Goal: Transaction & Acquisition: Book appointment/travel/reservation

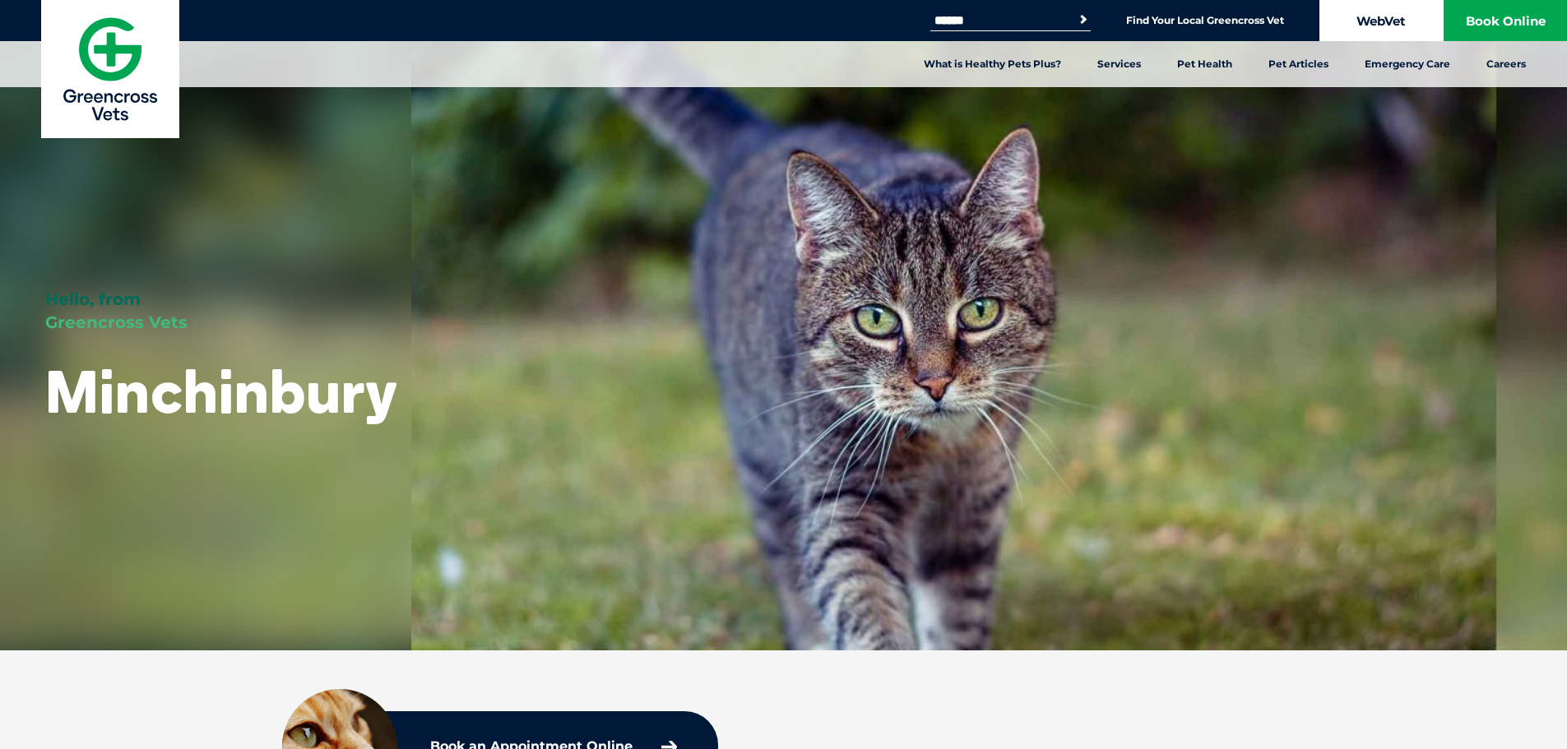
click at [1359, 7] on link "WebVet" at bounding box center [1380, 20] width 123 height 41
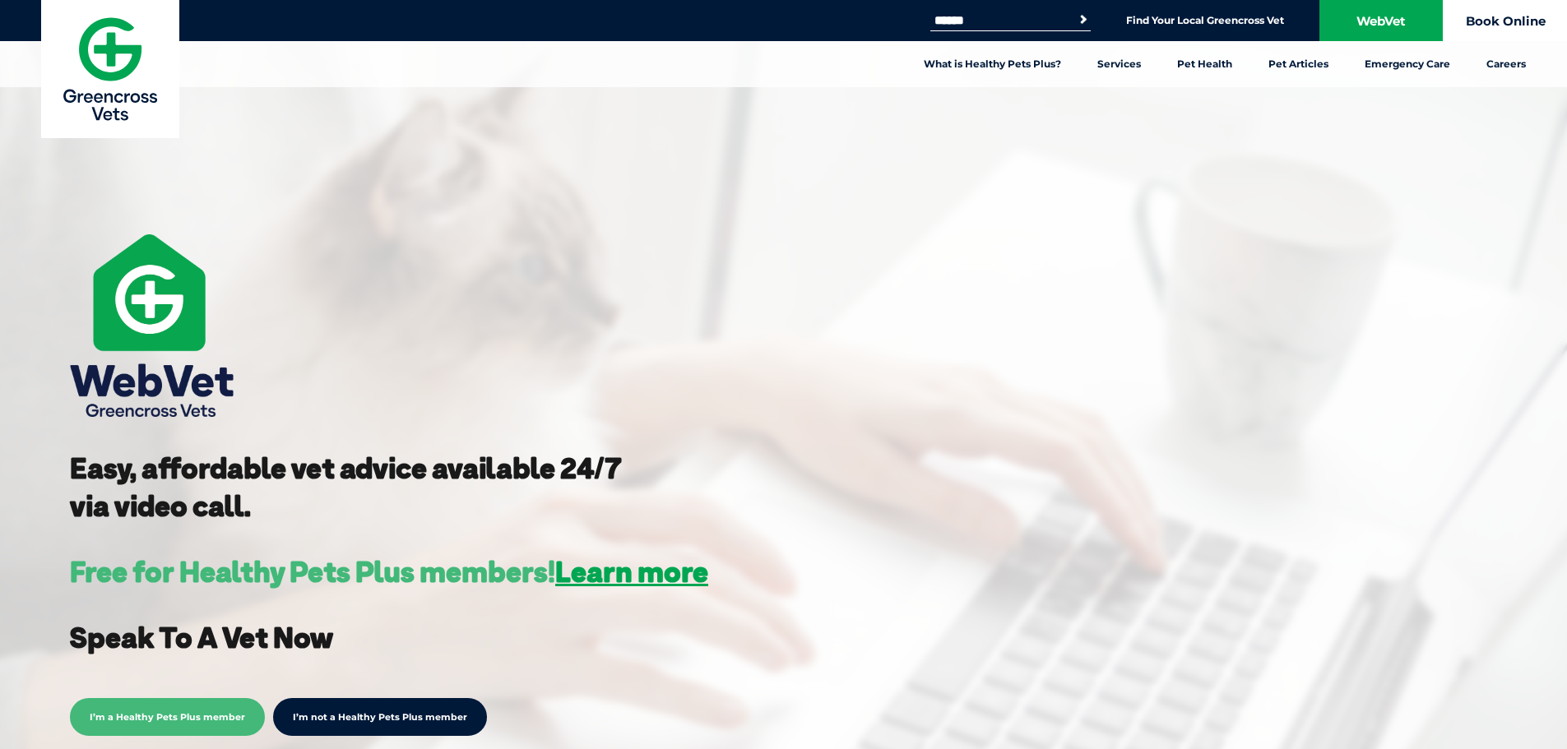
click at [1462, 21] on link "Book Online" at bounding box center [1504, 20] width 123 height 41
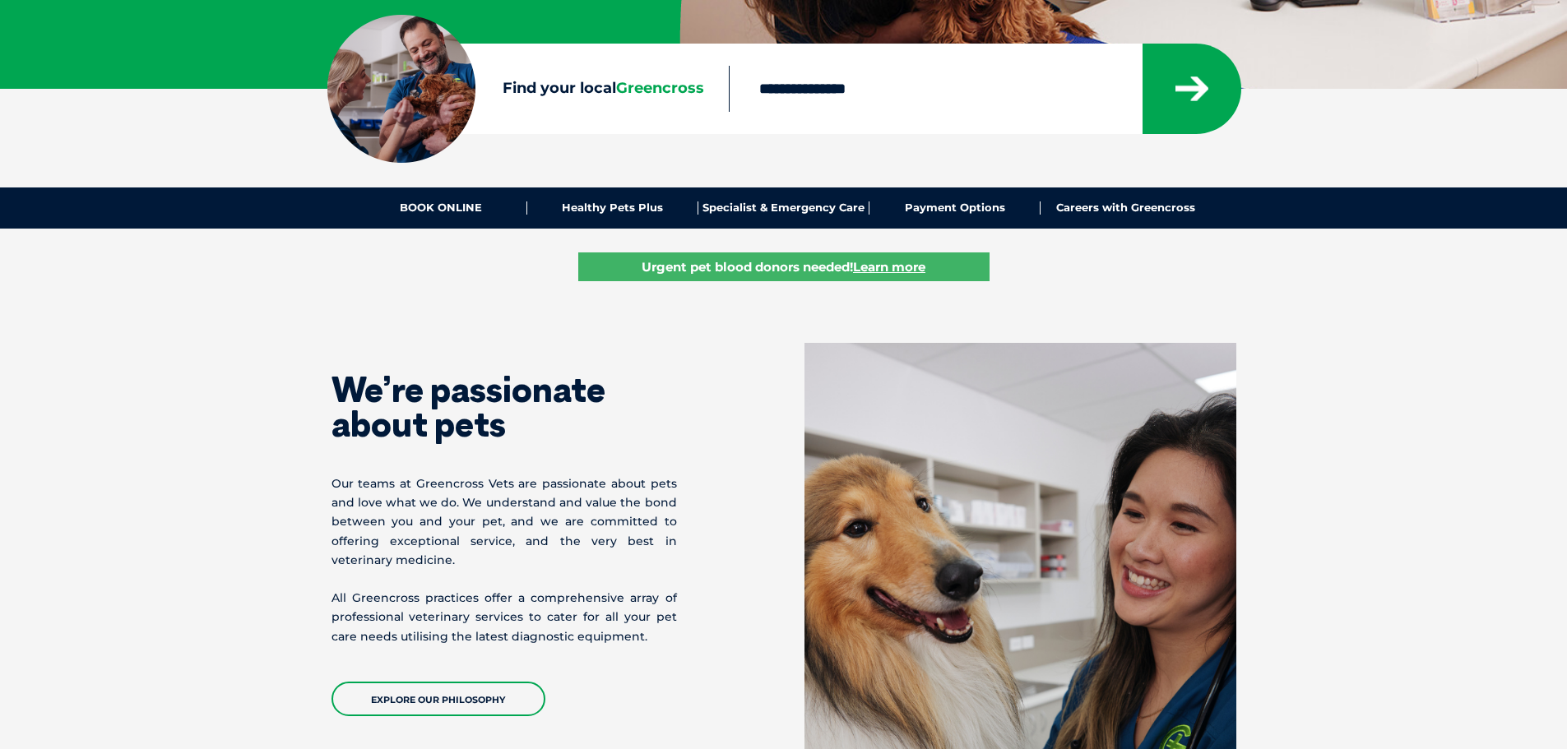
scroll to position [411, 0]
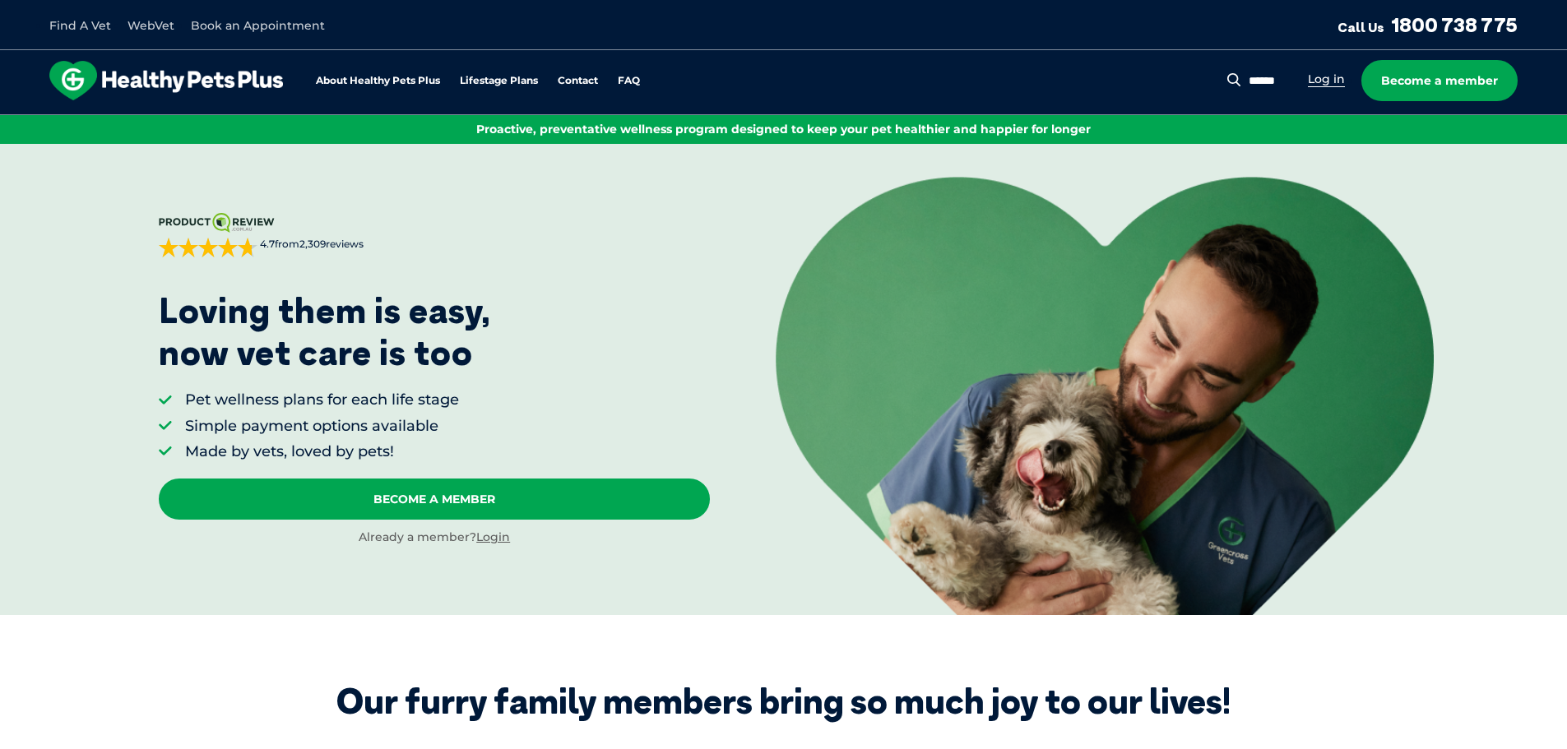
click at [1326, 86] on link "Log in" at bounding box center [1326, 80] width 37 height 16
